Goal: Find specific page/section: Find specific page/section

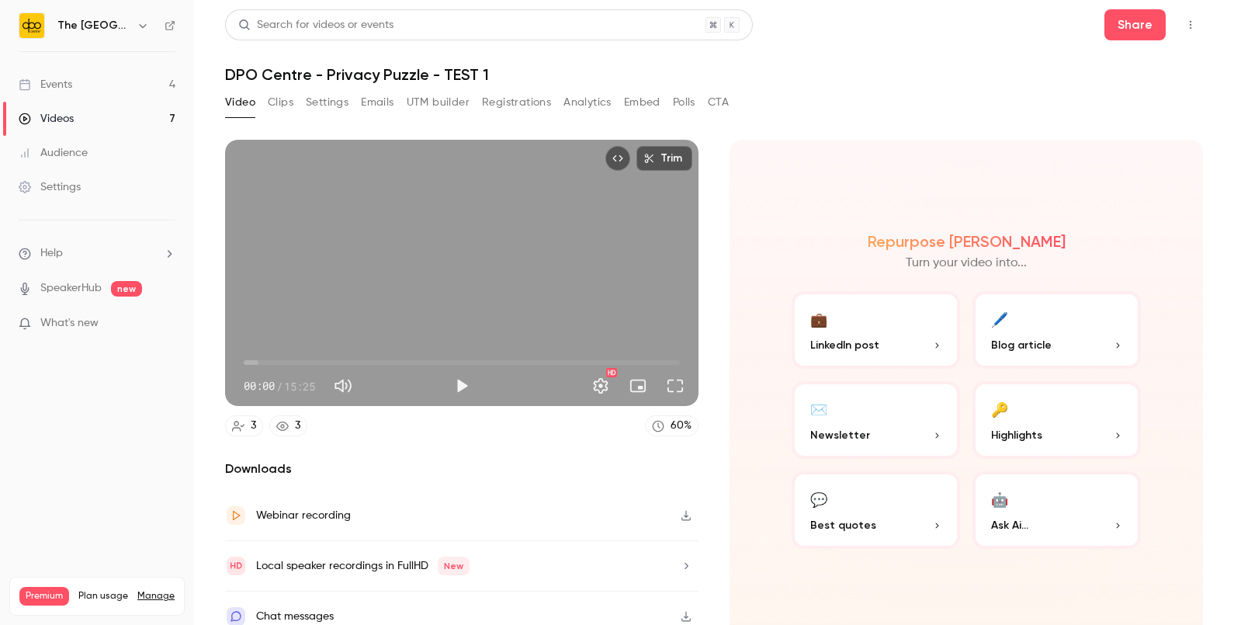
click at [91, 81] on link "Events 4" at bounding box center [97, 85] width 194 height 34
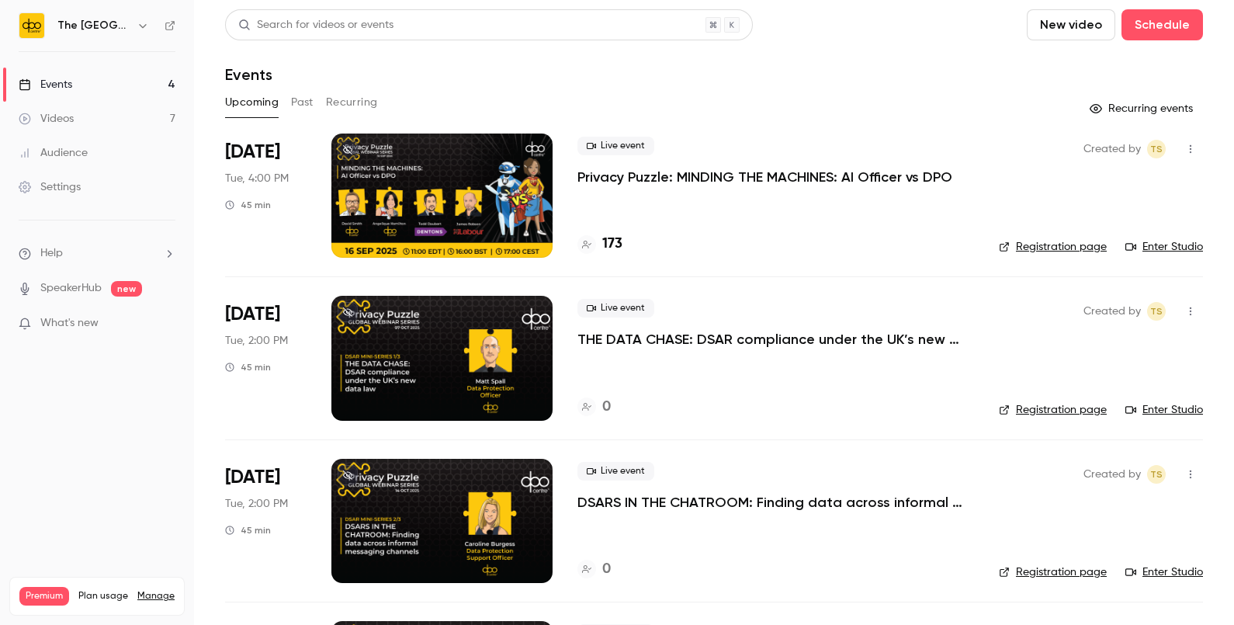
click at [156, 23] on div "The [GEOGRAPHIC_DATA]" at bounding box center [97, 25] width 157 height 26
click at [150, 23] on div "The [GEOGRAPHIC_DATA]" at bounding box center [97, 25] width 157 height 26
click at [150, 23] on button "button" at bounding box center [142, 25] width 19 height 19
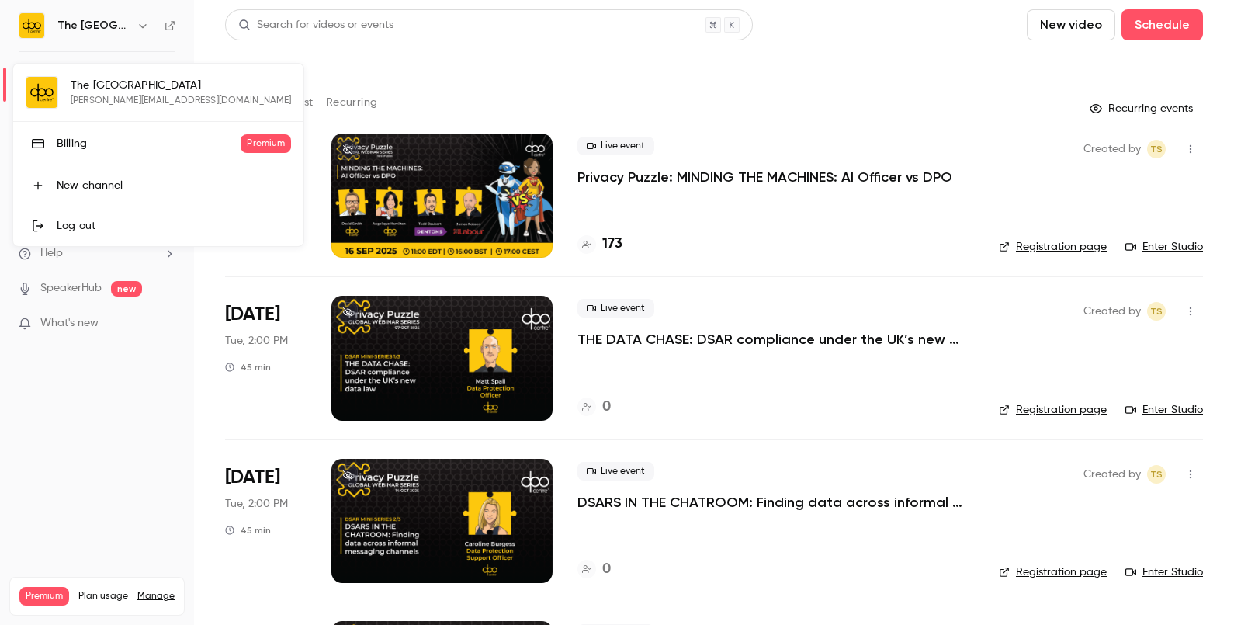
click at [72, 150] on div "Billing" at bounding box center [149, 144] width 184 height 16
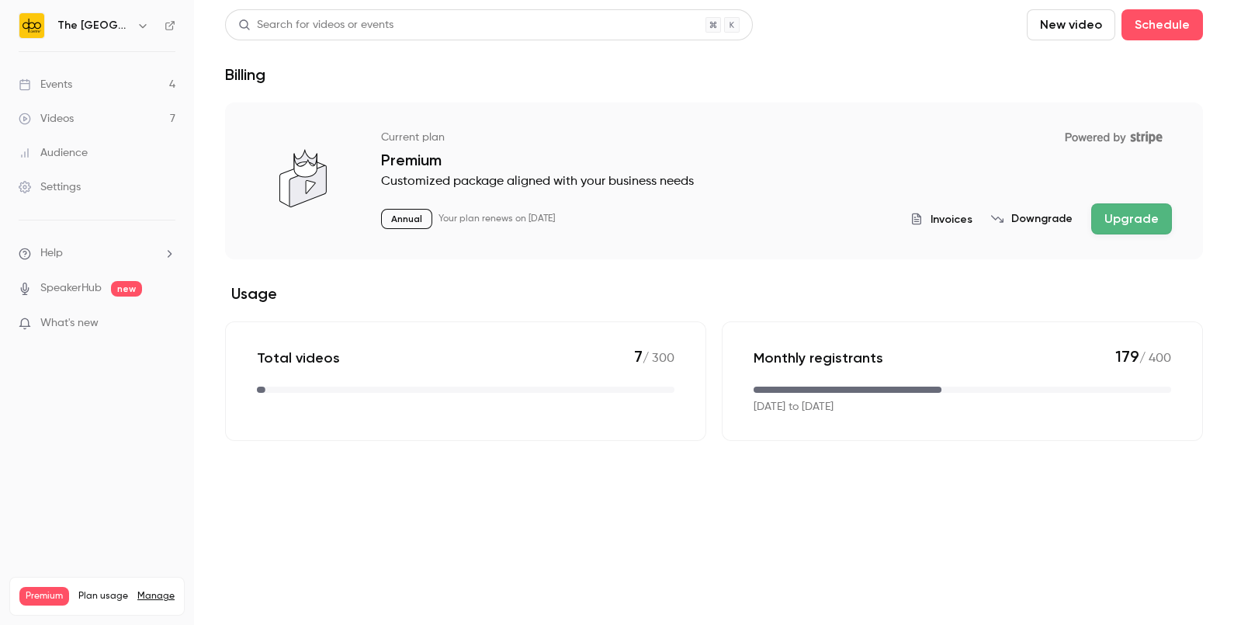
click at [931, 218] on button "Invoices" at bounding box center [941, 219] width 62 height 16
